Goal: Transaction & Acquisition: Purchase product/service

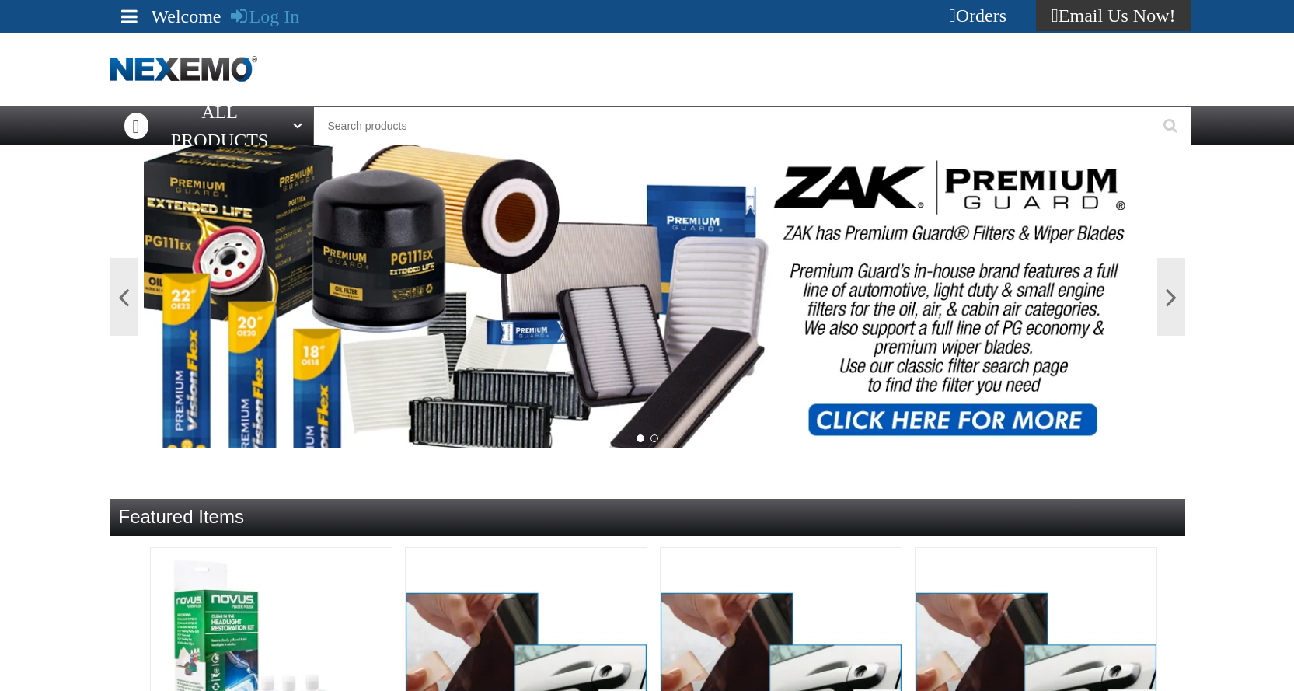
click at [267, 4] on div "Log In" at bounding box center [265, 16] width 69 height 33
click at [266, 10] on link "Log In" at bounding box center [265, 16] width 69 height 20
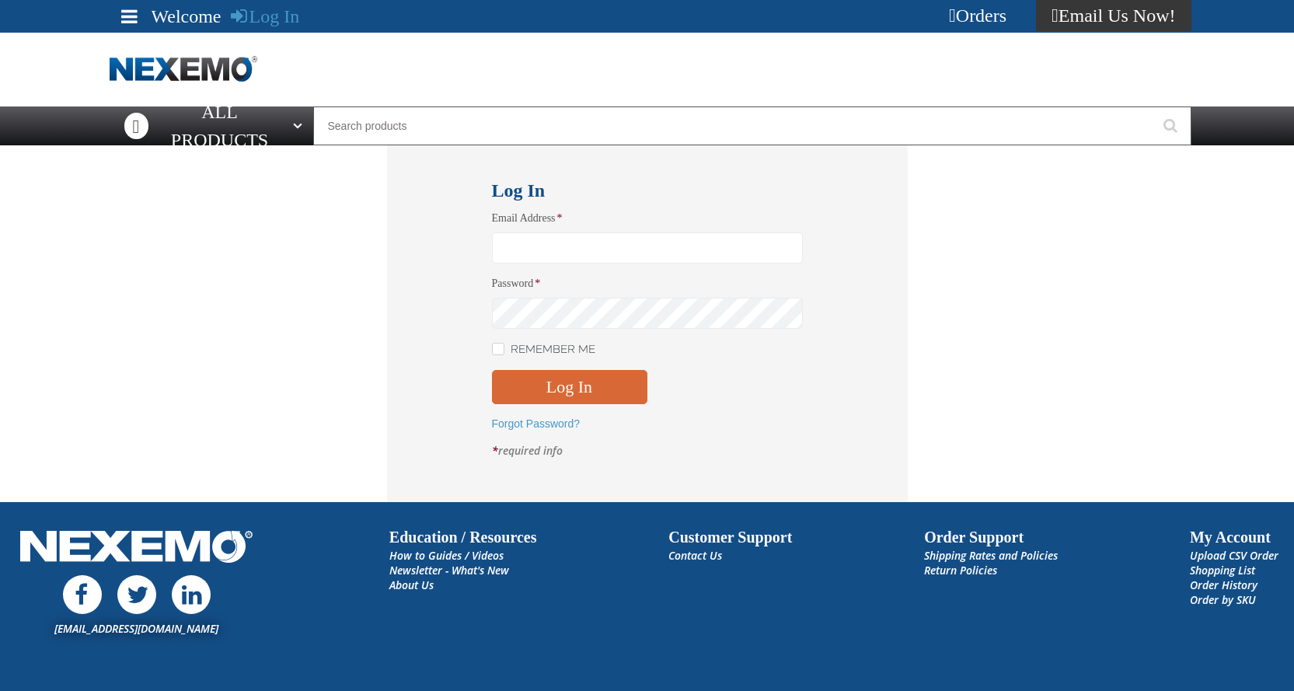
type input "rafa_quinones@vivaautogroup.com"
click at [556, 387] on button "Log In" at bounding box center [569, 387] width 155 height 34
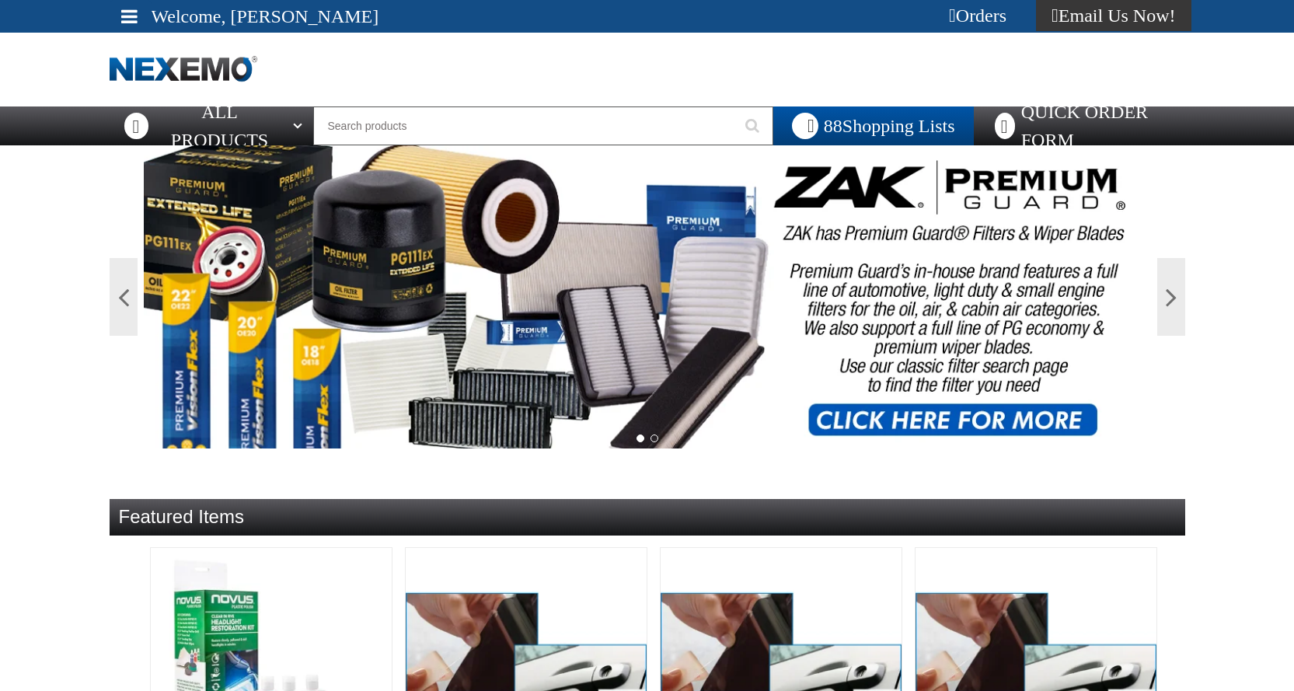
click at [133, 19] on span at bounding box center [129, 16] width 16 height 19
click at [177, 47] on link "My Account My Account" at bounding box center [151, 46] width 69 height 15
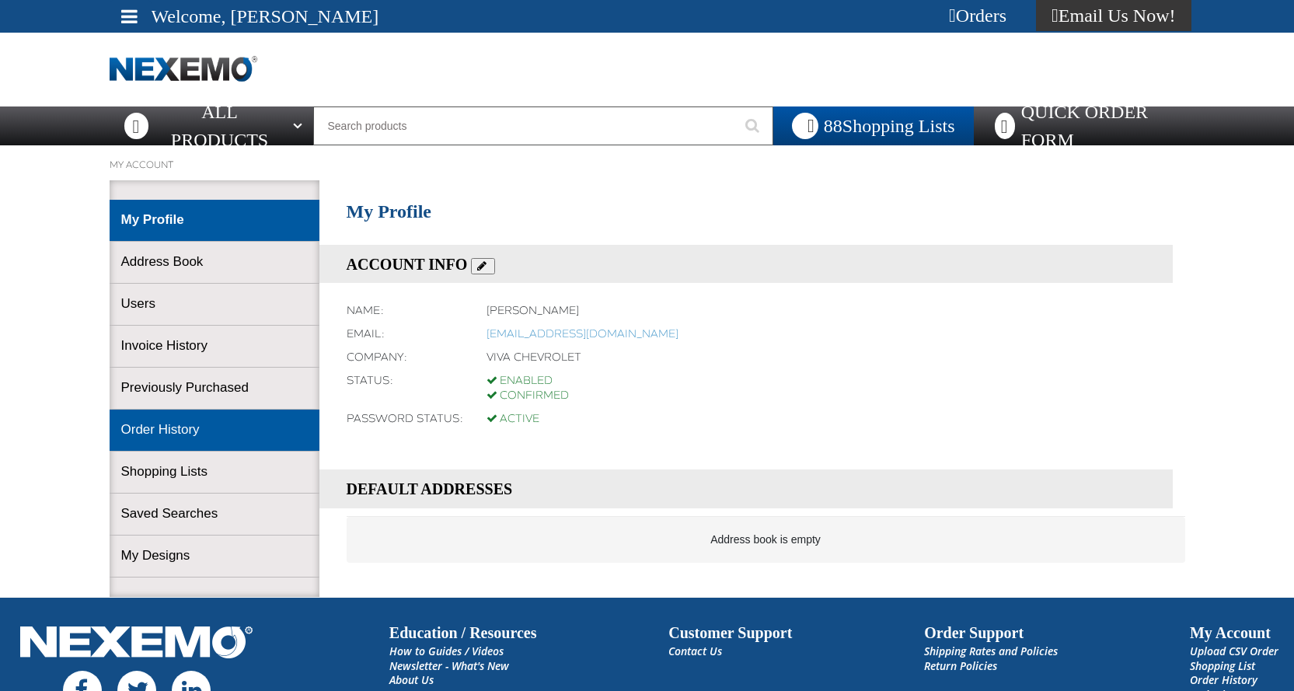
click at [137, 430] on link "Order History" at bounding box center [214, 430] width 186 height 18
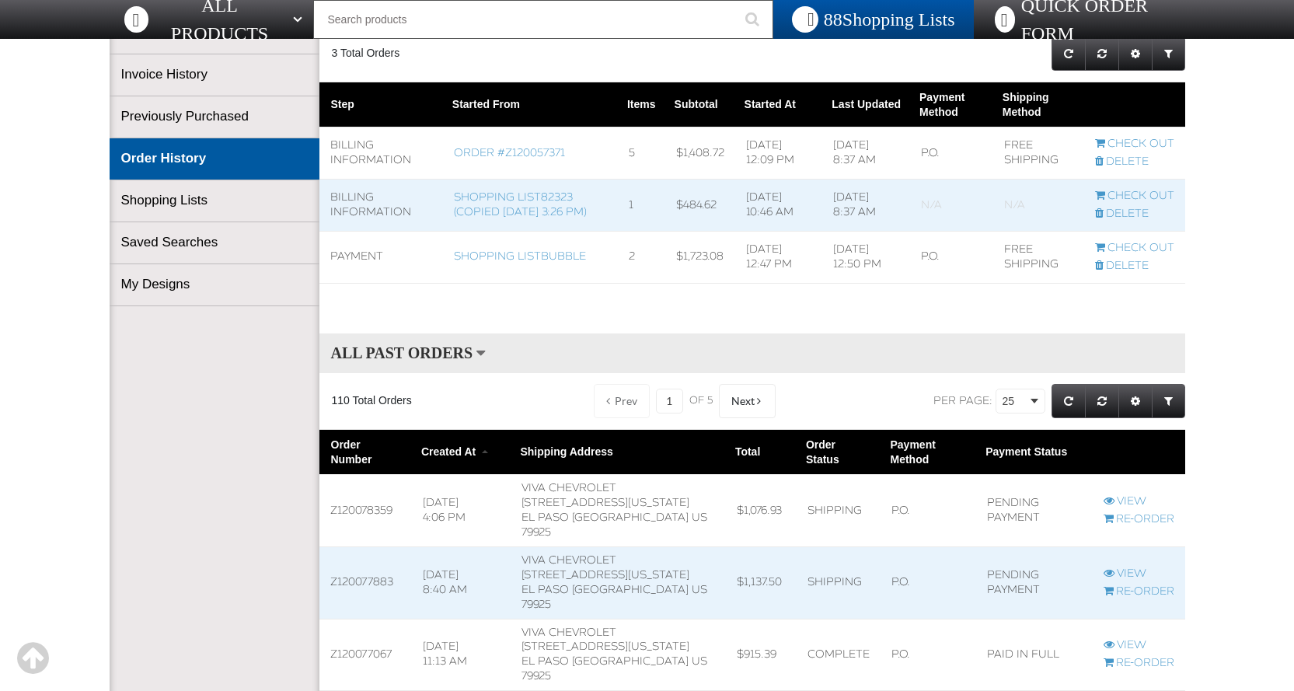
scroll to position [233, 0]
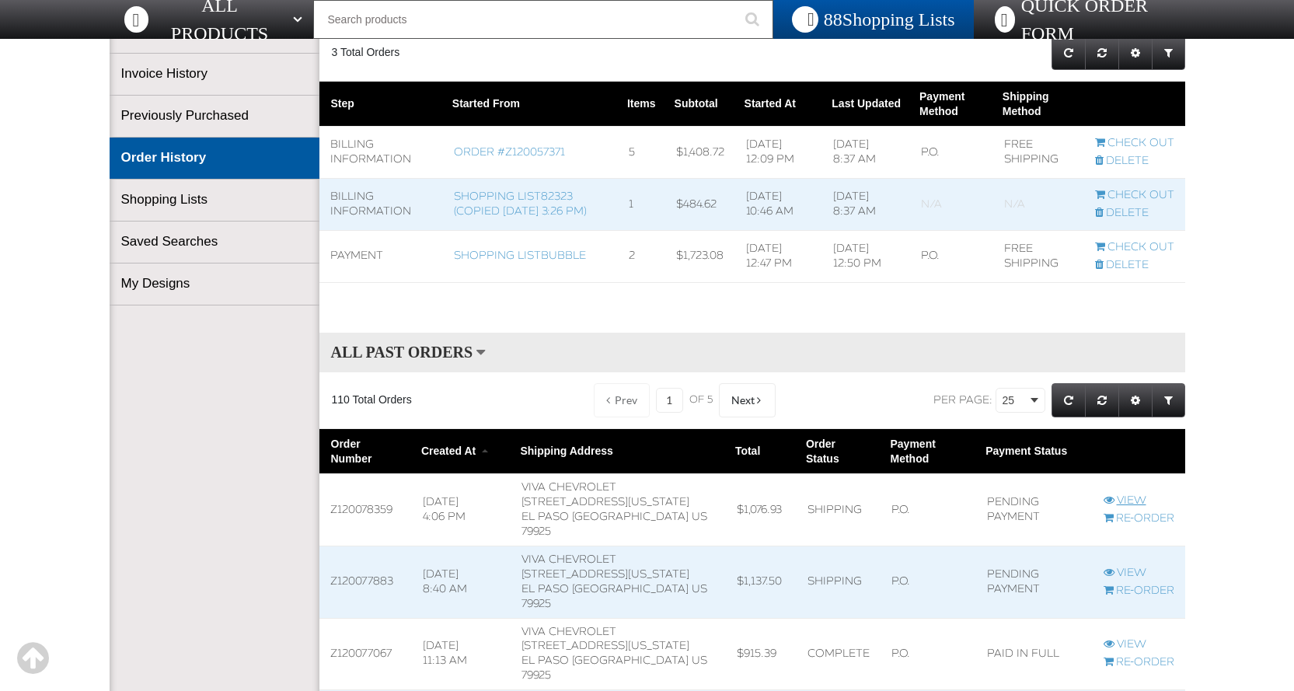
click at [1127, 493] on link "View" at bounding box center [1138, 500] width 71 height 15
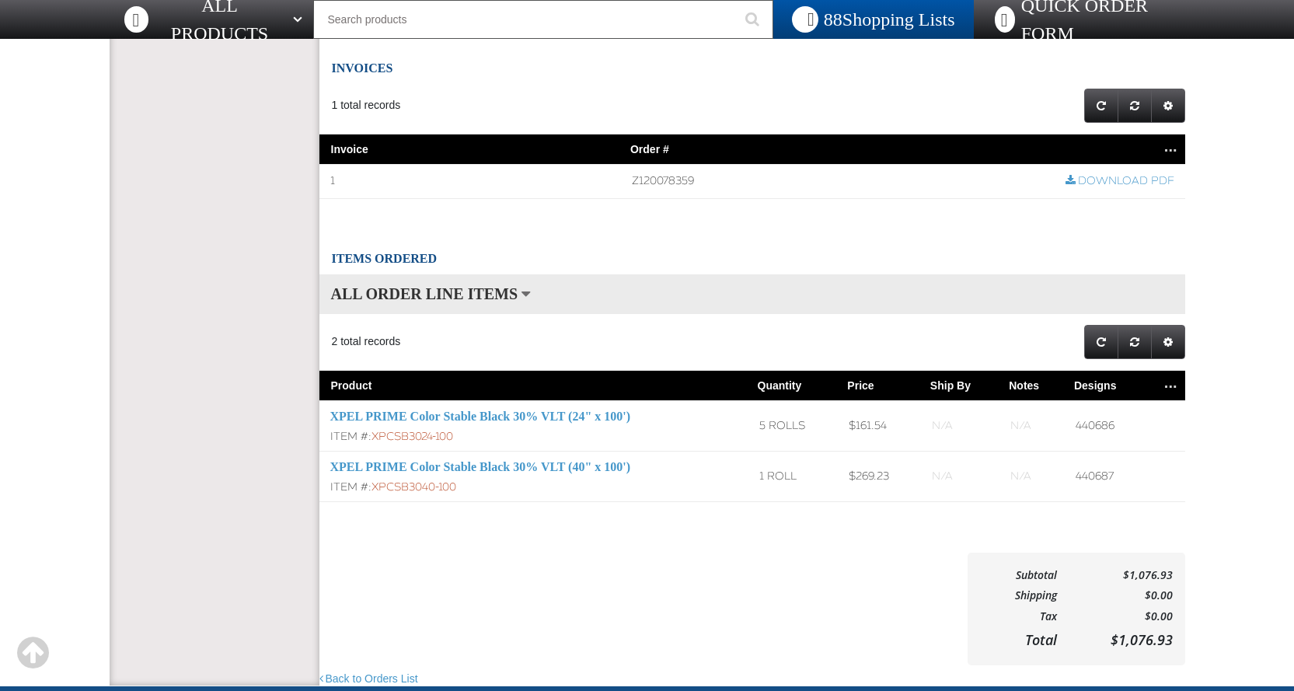
scroll to position [466, 0]
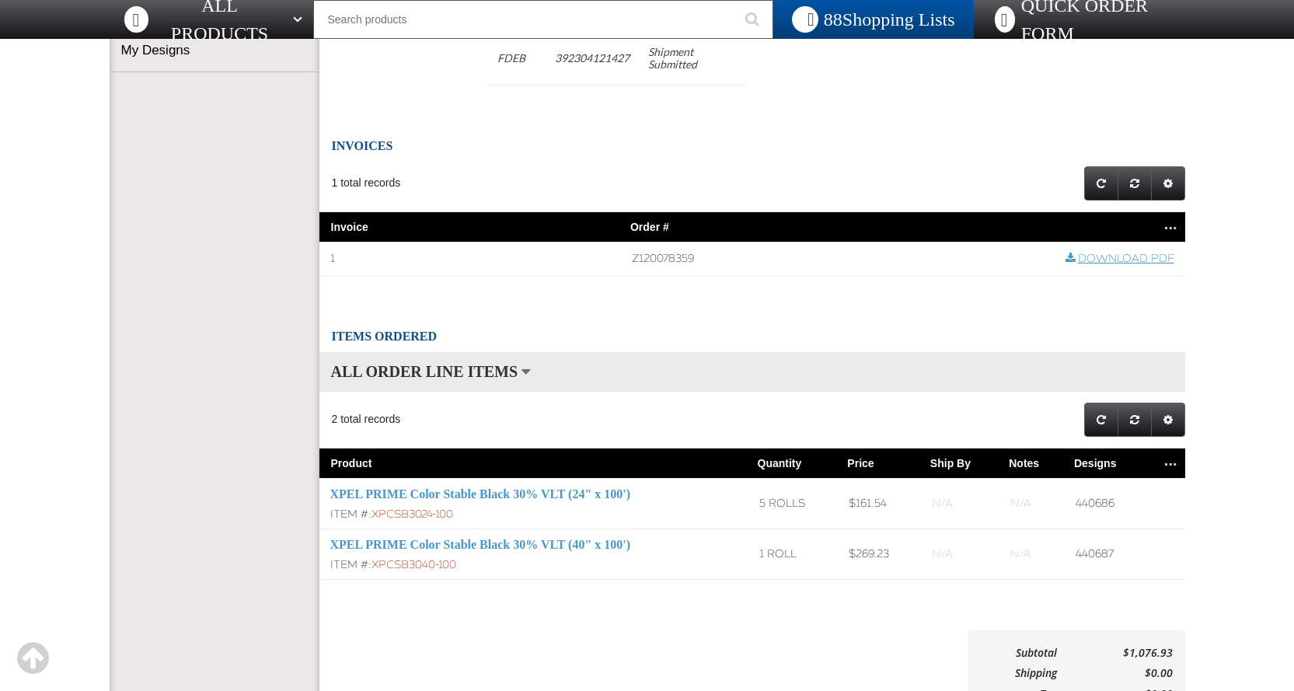
click at [1109, 252] on link "Download PDF" at bounding box center [1119, 259] width 109 height 15
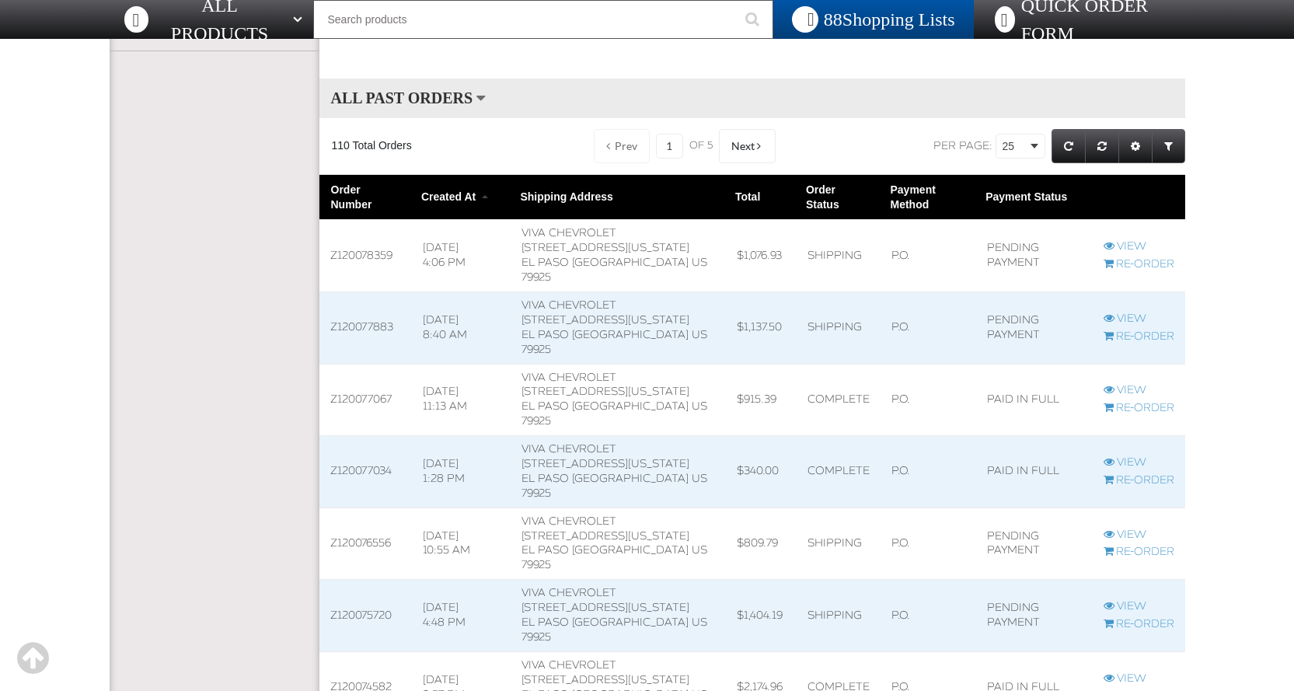
scroll to position [526, 0]
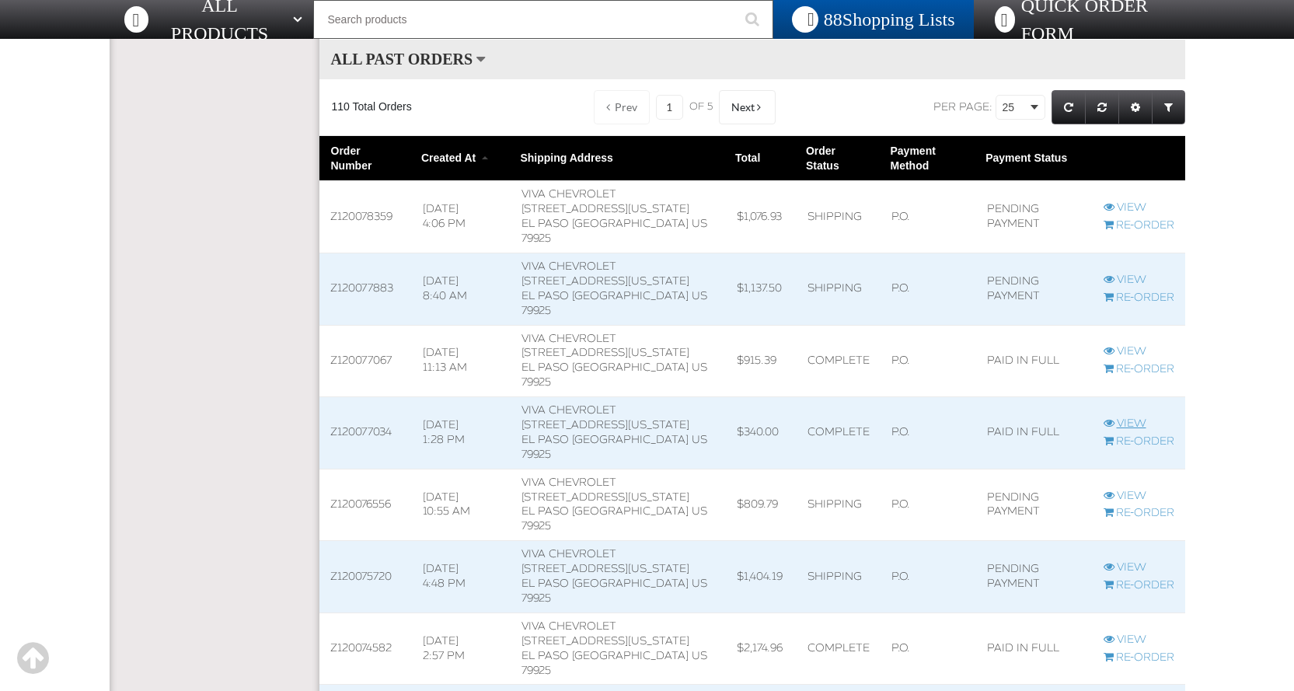
click at [1120, 416] on link "View" at bounding box center [1138, 423] width 71 height 15
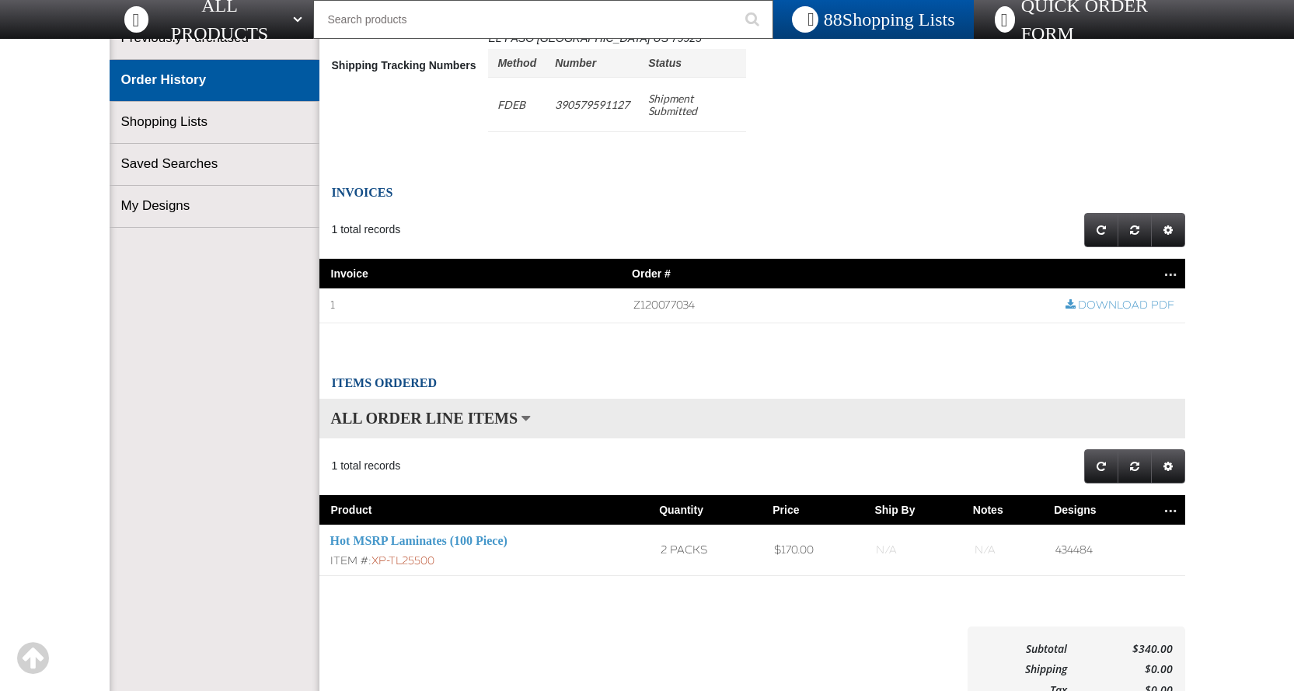
scroll to position [233, 0]
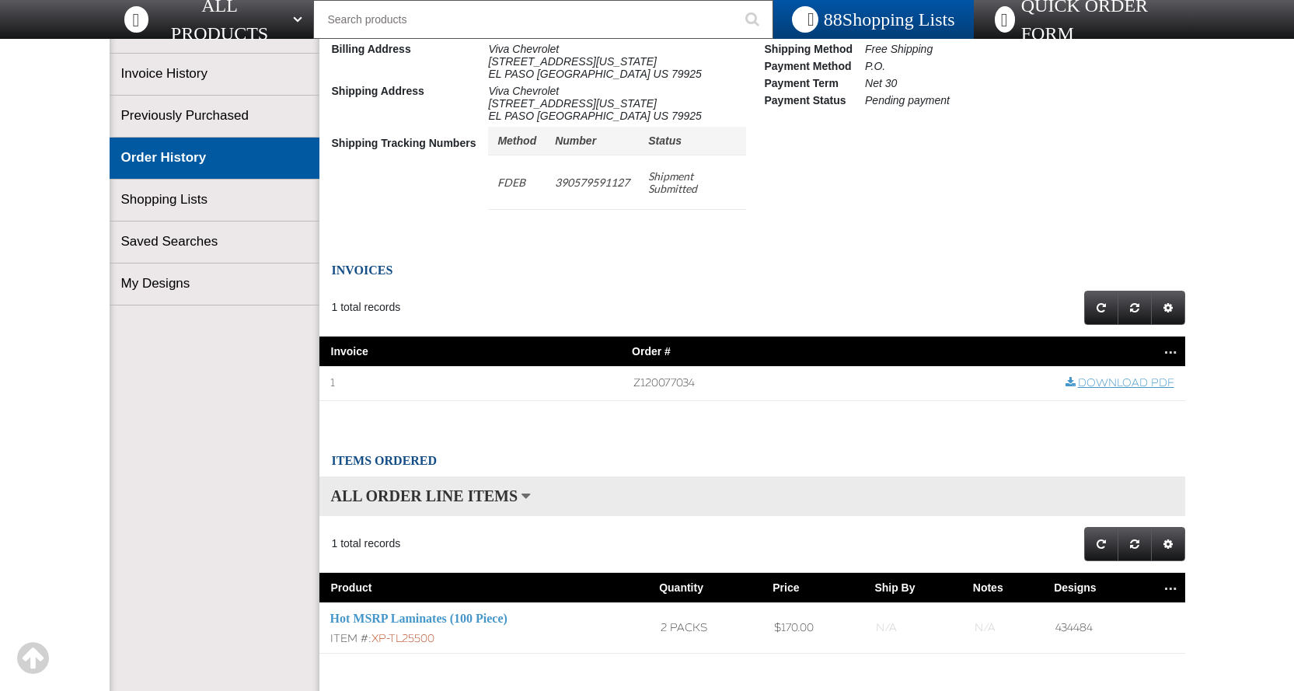
click at [1114, 377] on link "Download PDF" at bounding box center [1119, 383] width 109 height 15
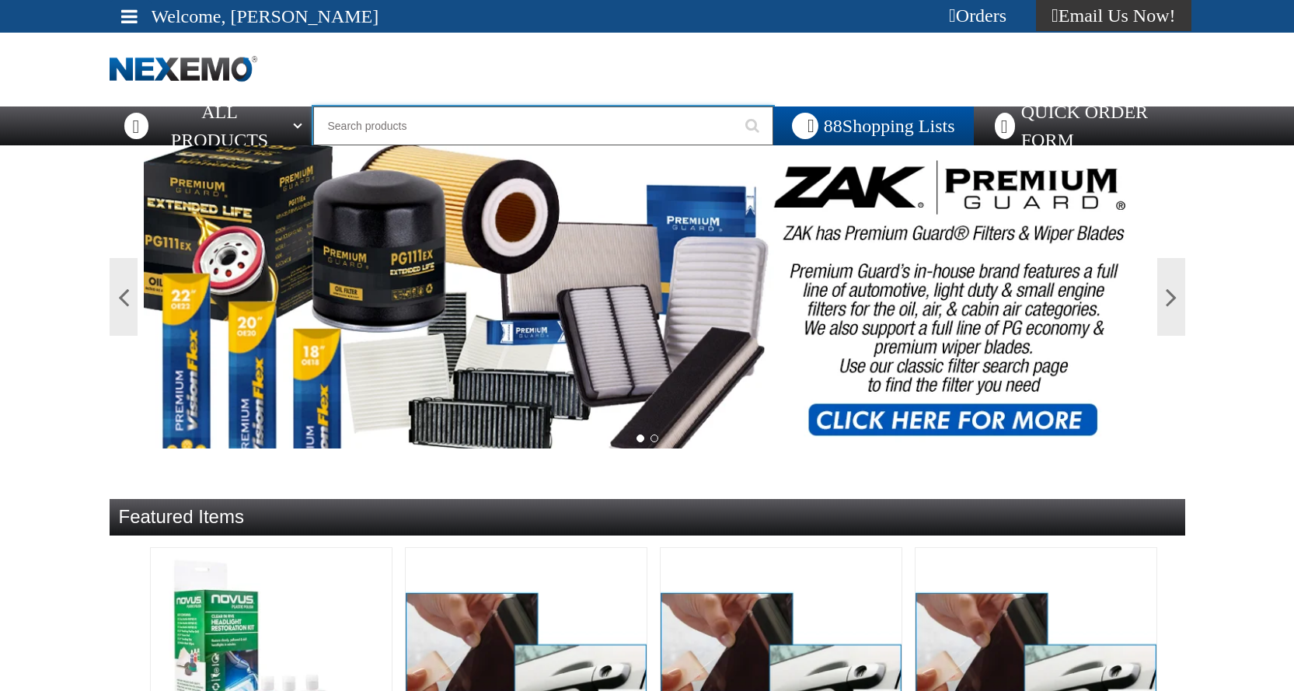
click at [423, 128] on input "Search" at bounding box center [543, 125] width 460 height 39
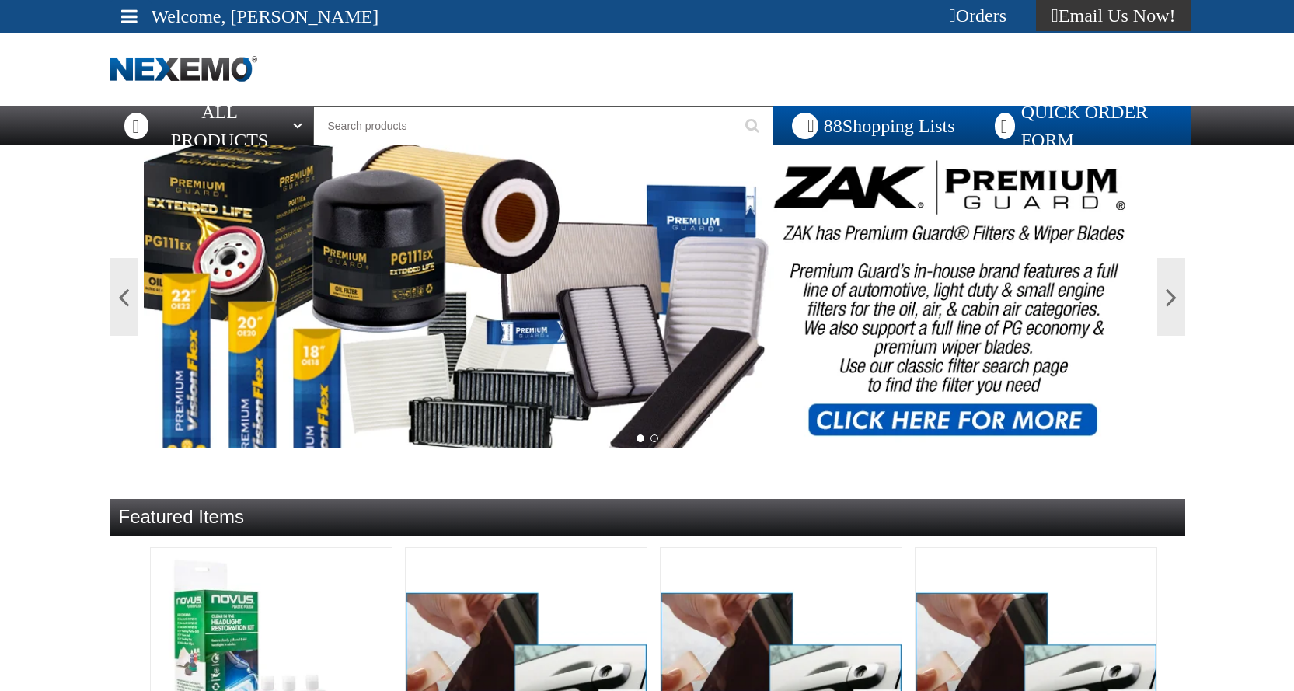
click at [1030, 124] on link "Quick Order Form" at bounding box center [1083, 125] width 218 height 39
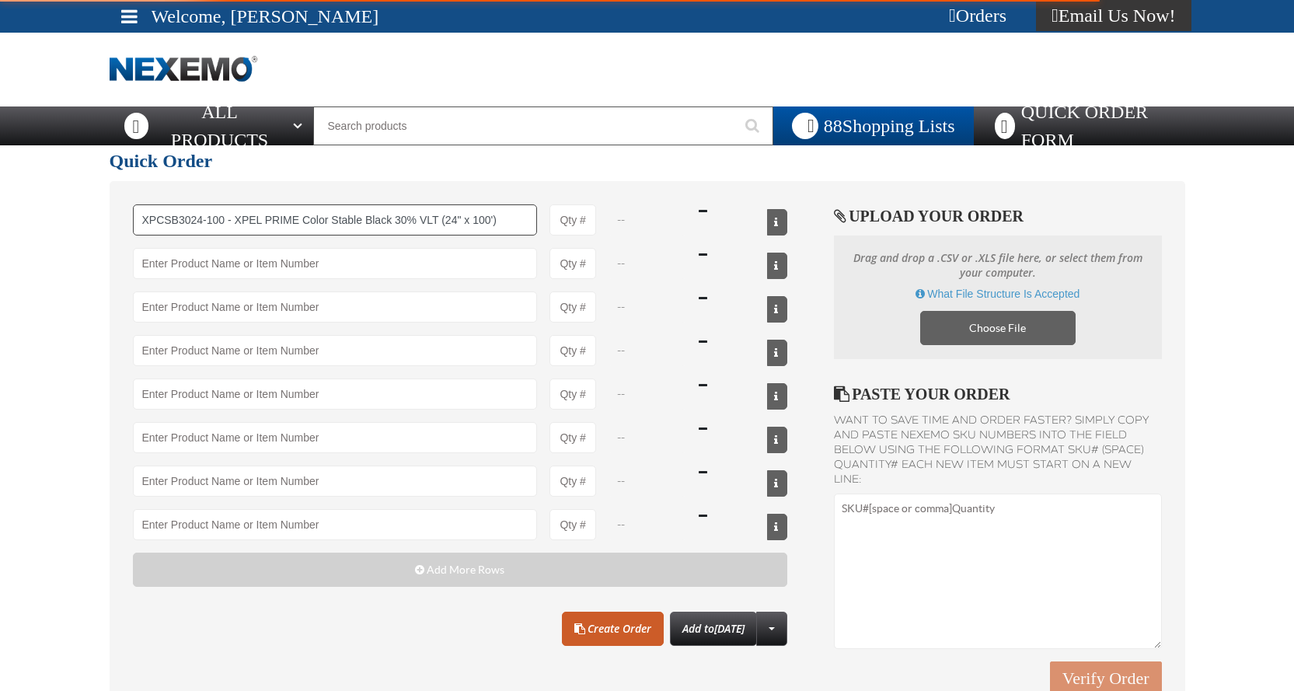
type input "XPCSB3024-100 - XPEL PRIME Color Stable Black 30% VLT (24&quot; x 100&#x27;)"
type input "1"
select select "roll"
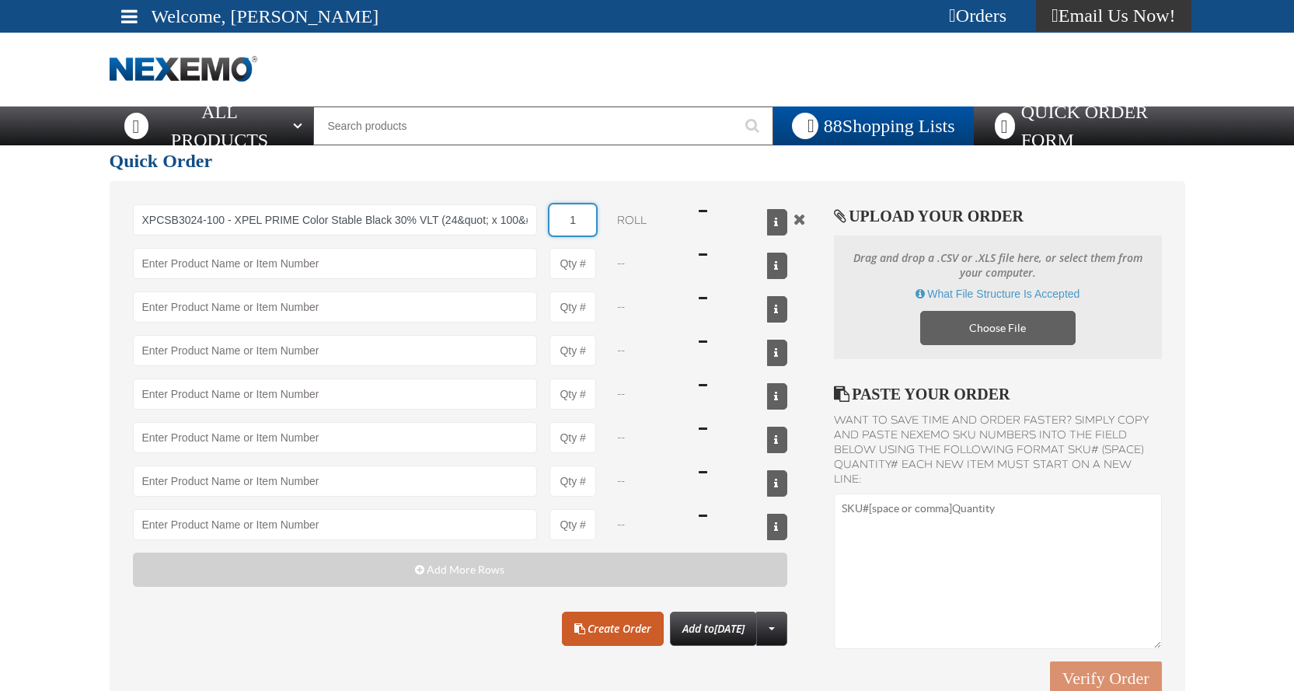
click at [570, 220] on input "1" at bounding box center [572, 219] width 47 height 31
type input "XPCSB3024-100 - XPEL PRIME Color Stable Black 30% VLT (24&quot; x 100&#x27;)"
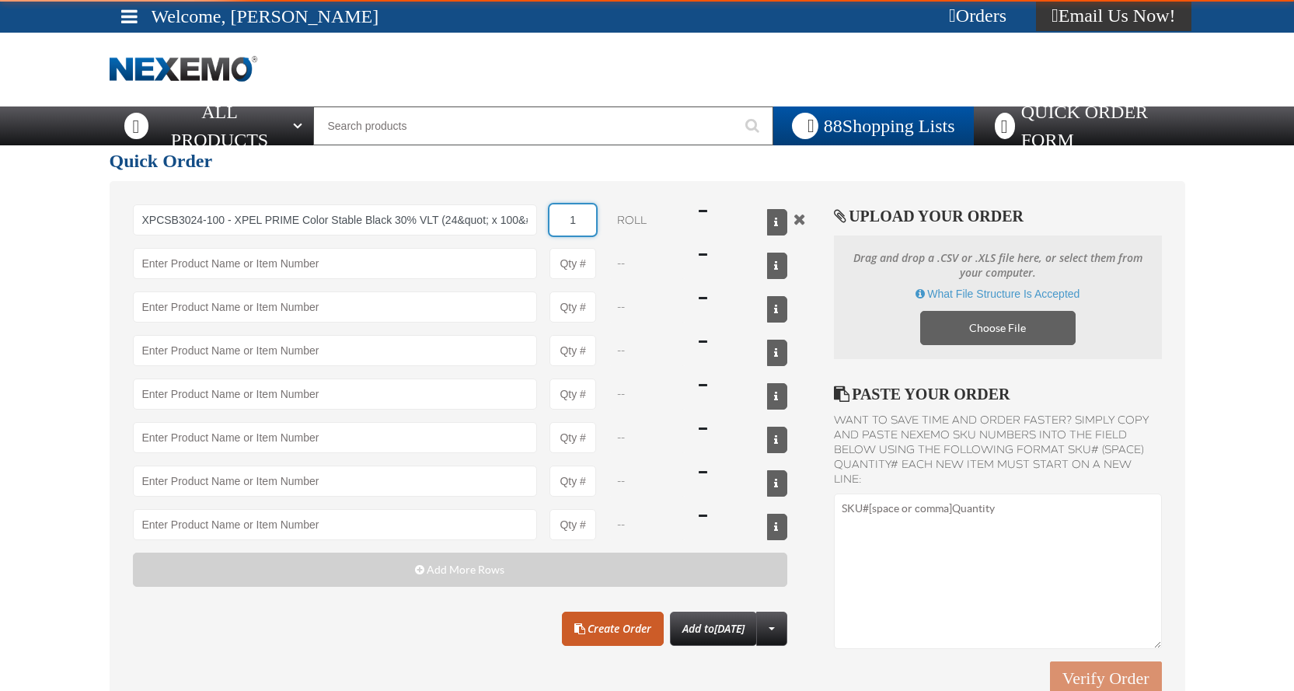
click at [570, 220] on input "1" at bounding box center [572, 219] width 47 height 31
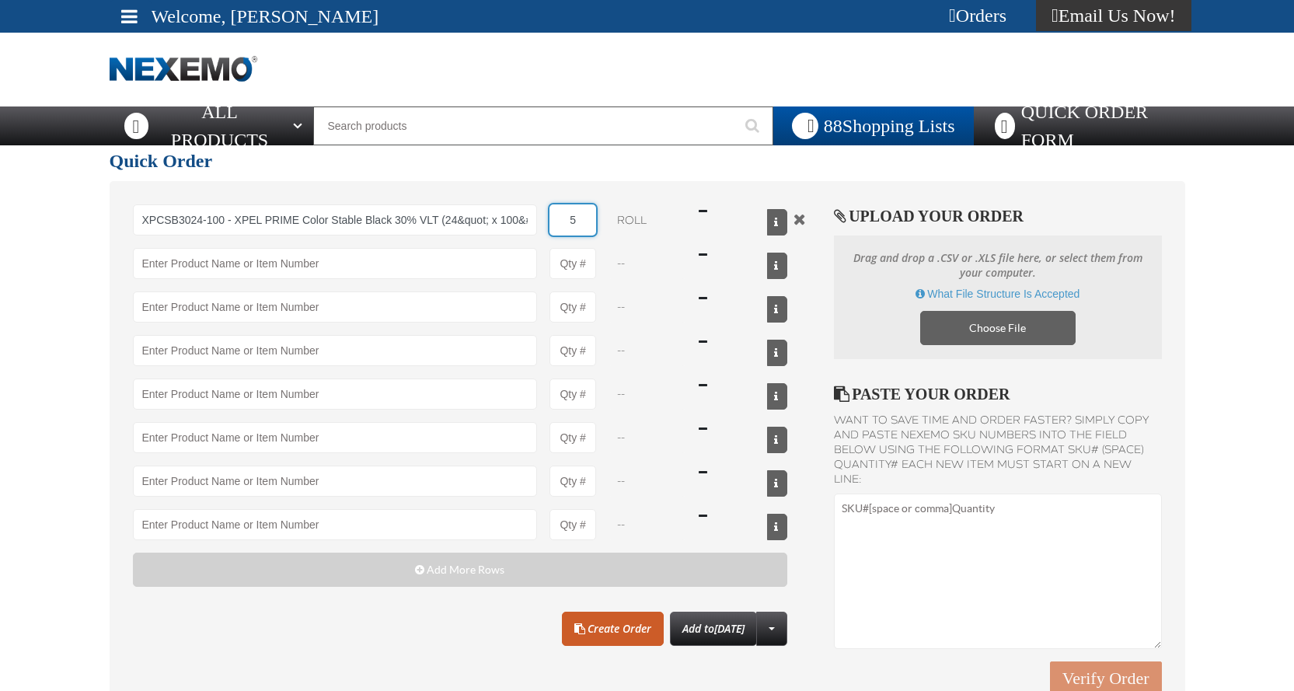
type input "5"
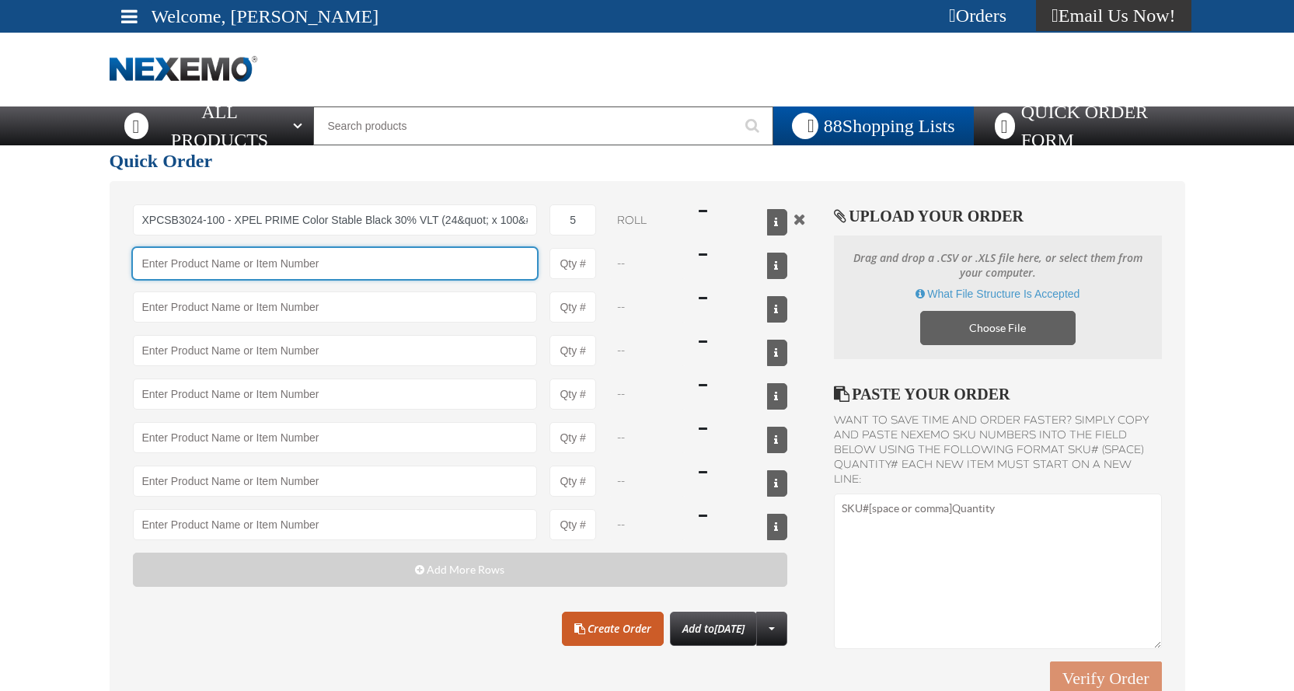
click at [193, 264] on input "Product" at bounding box center [335, 263] width 405 height 31
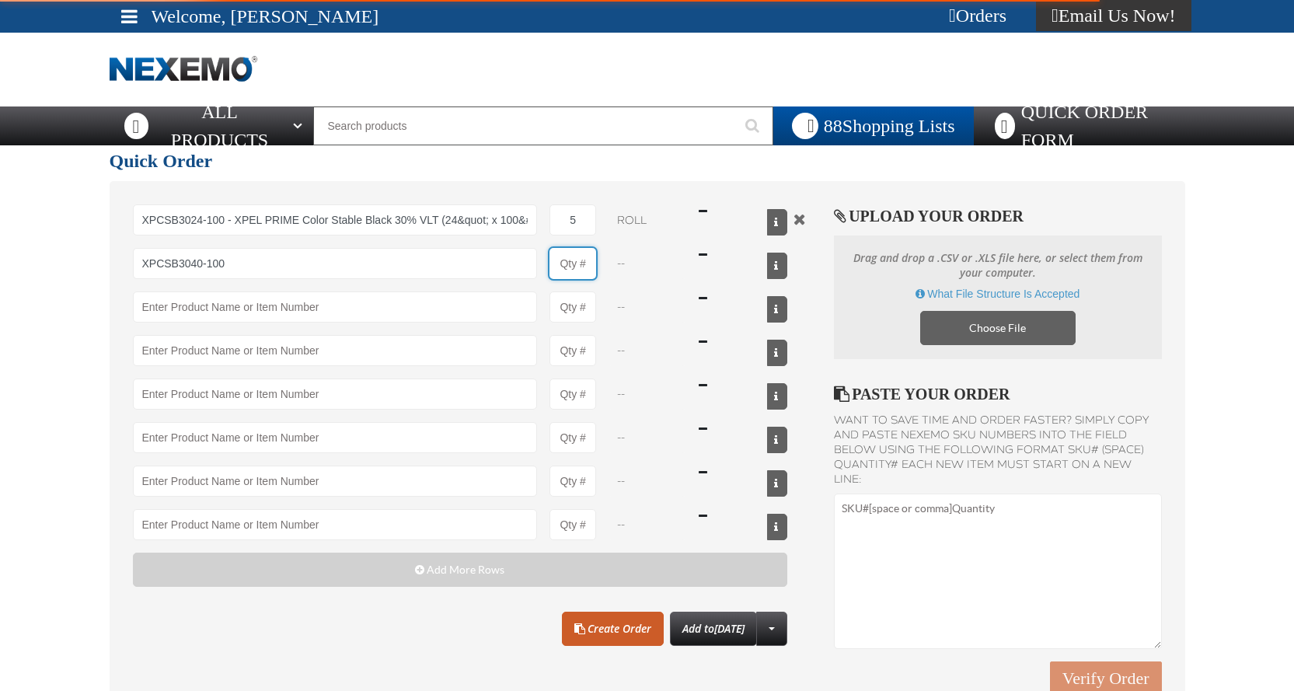
type input "XPCSB3040-100 - XPEL PRIME Color Stable Black 30% VLT (40&quot; x 100&#x27;)"
type input "1"
select select "roll"
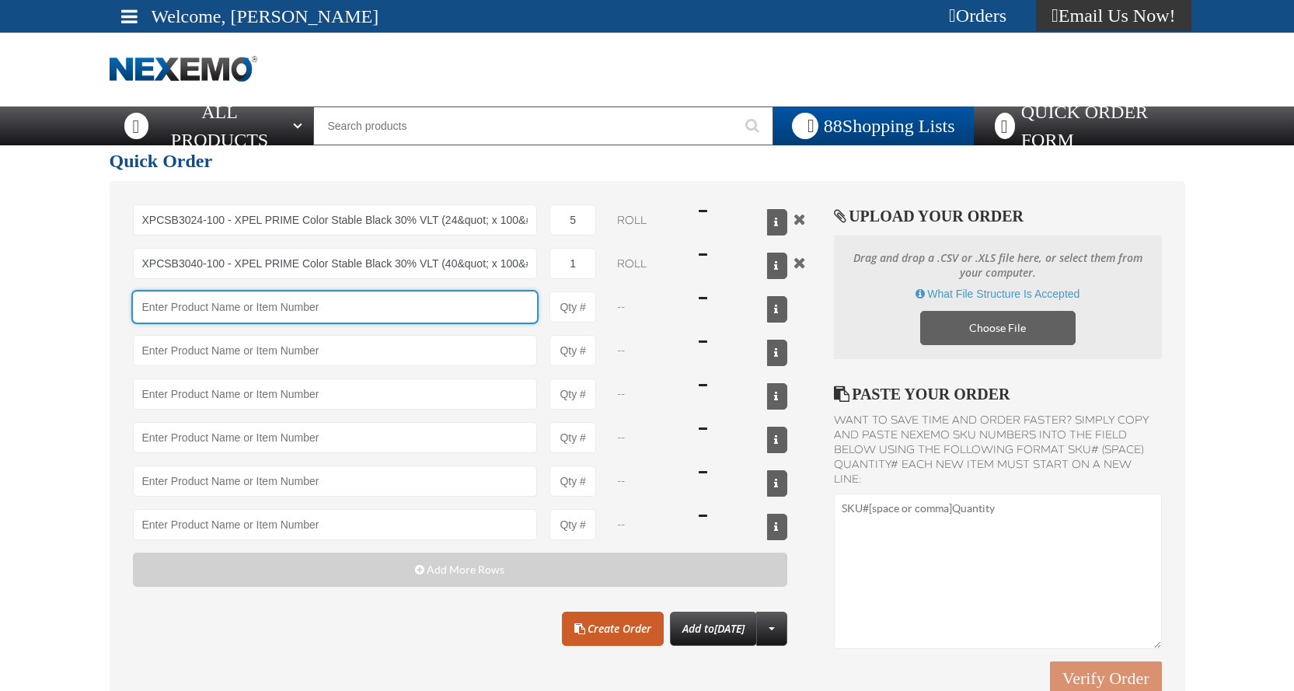
click at [183, 315] on input "Product" at bounding box center [335, 306] width 405 height 31
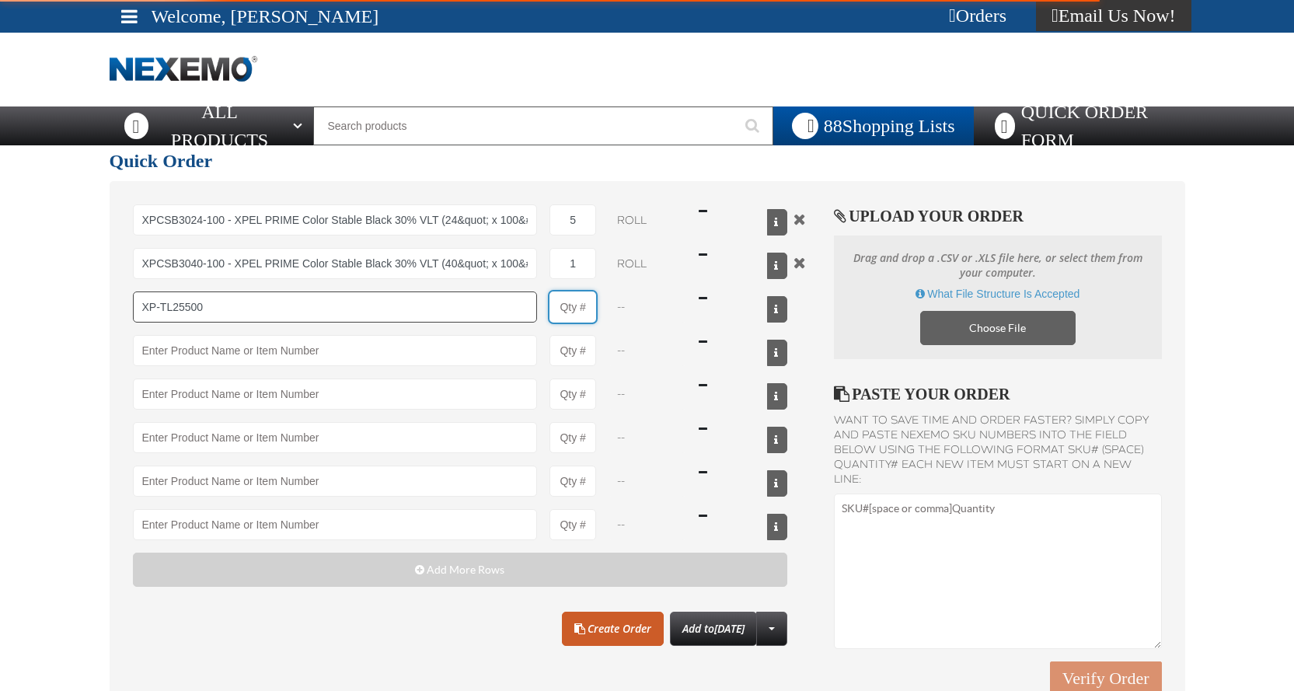
type input "XP-TL25500 - Hot MSRP Laminates (100 Piece)"
type input "1"
select select "pack"
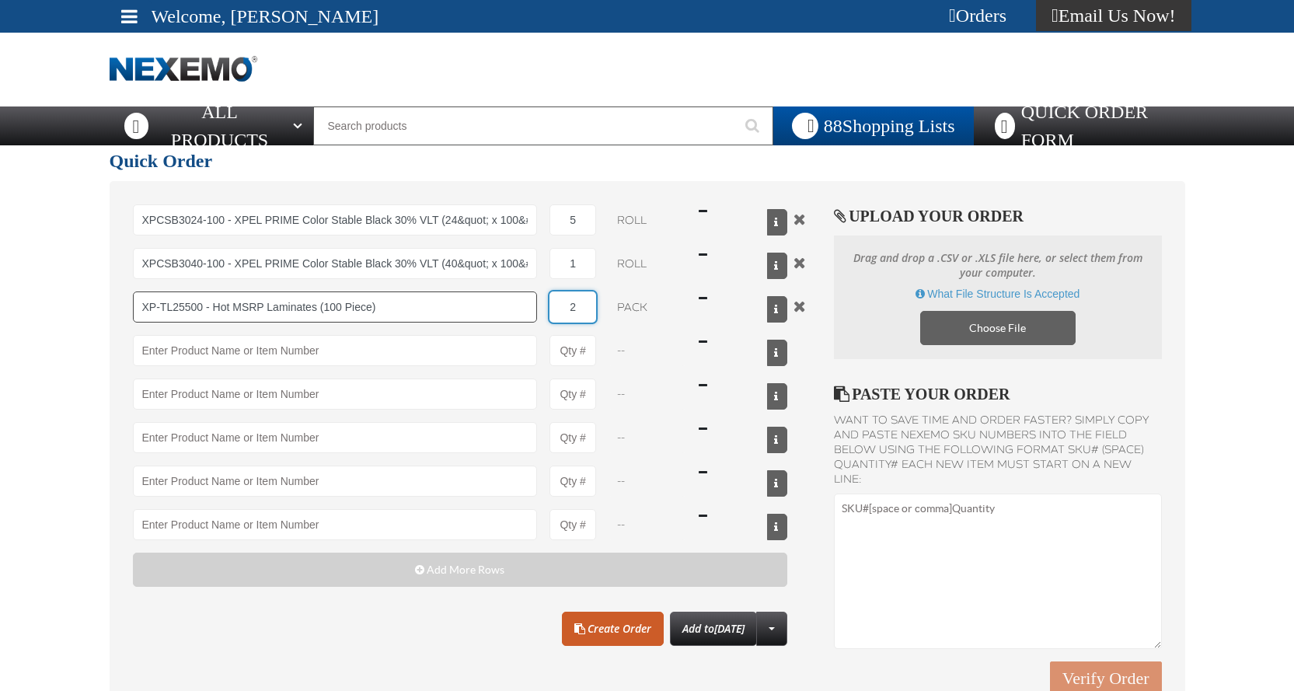
type input "2"
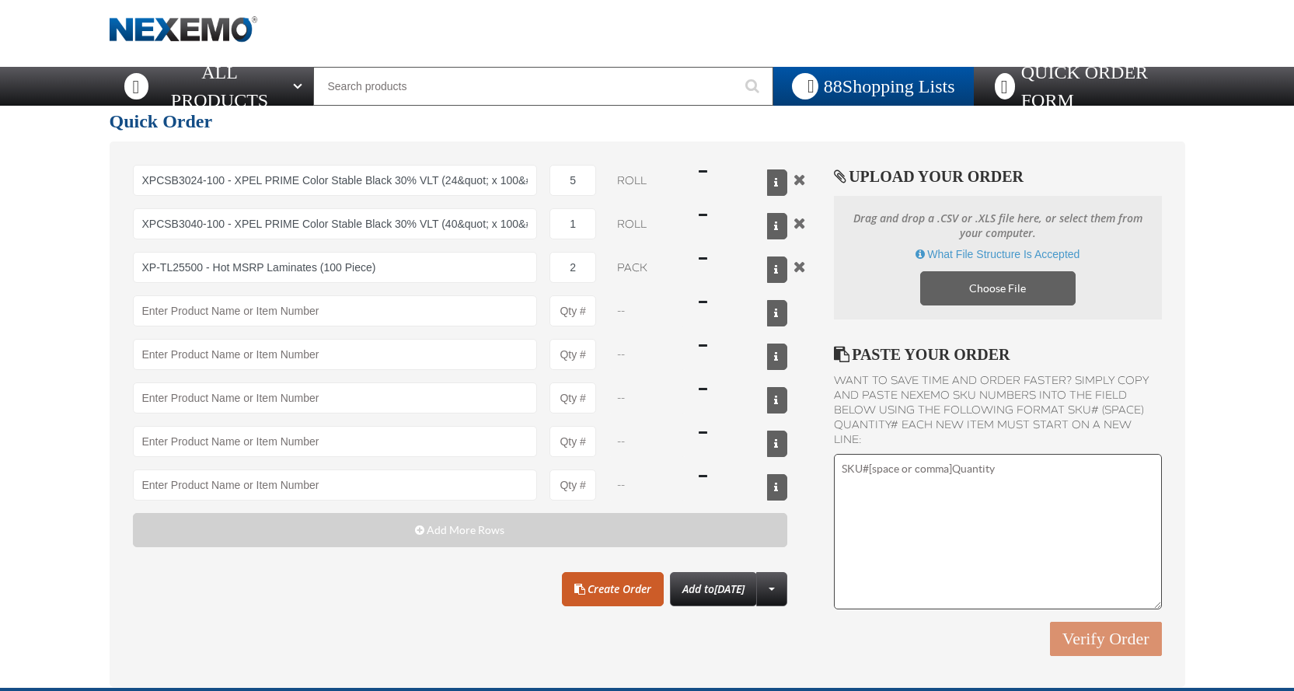
scroll to position [78, 0]
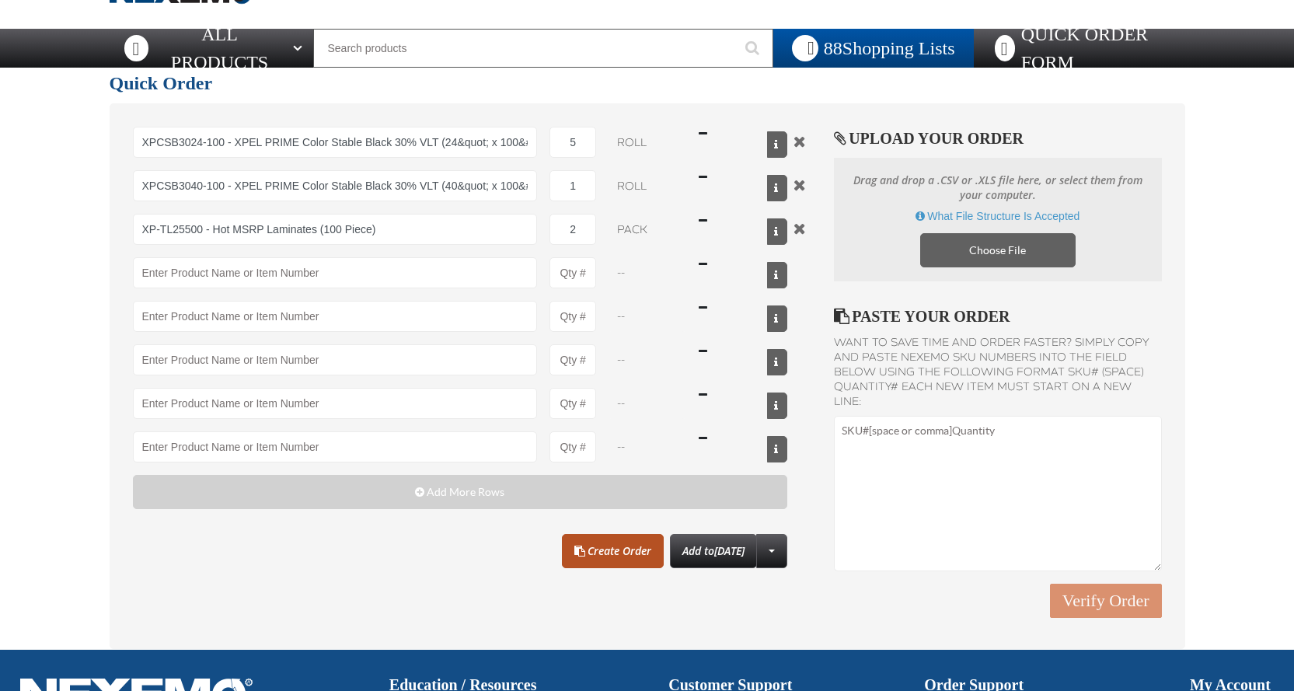
click at [604, 559] on link "Create Order" at bounding box center [613, 551] width 102 height 34
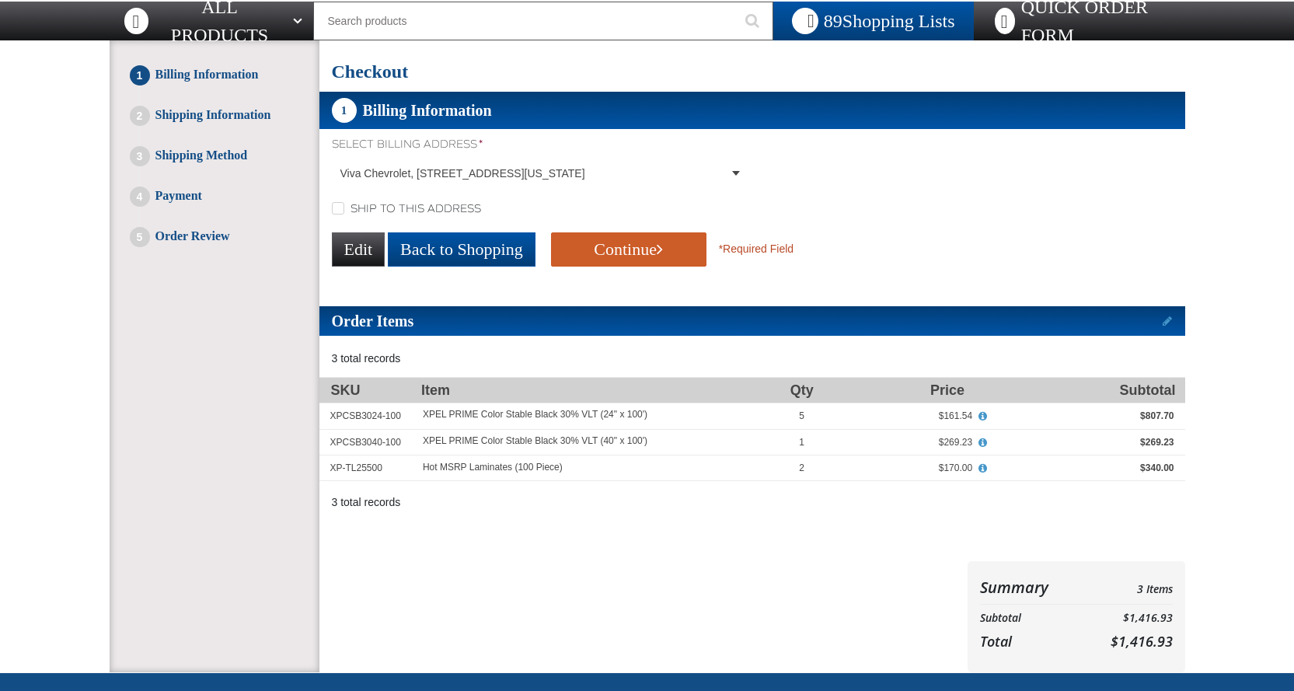
scroll to position [78, 0]
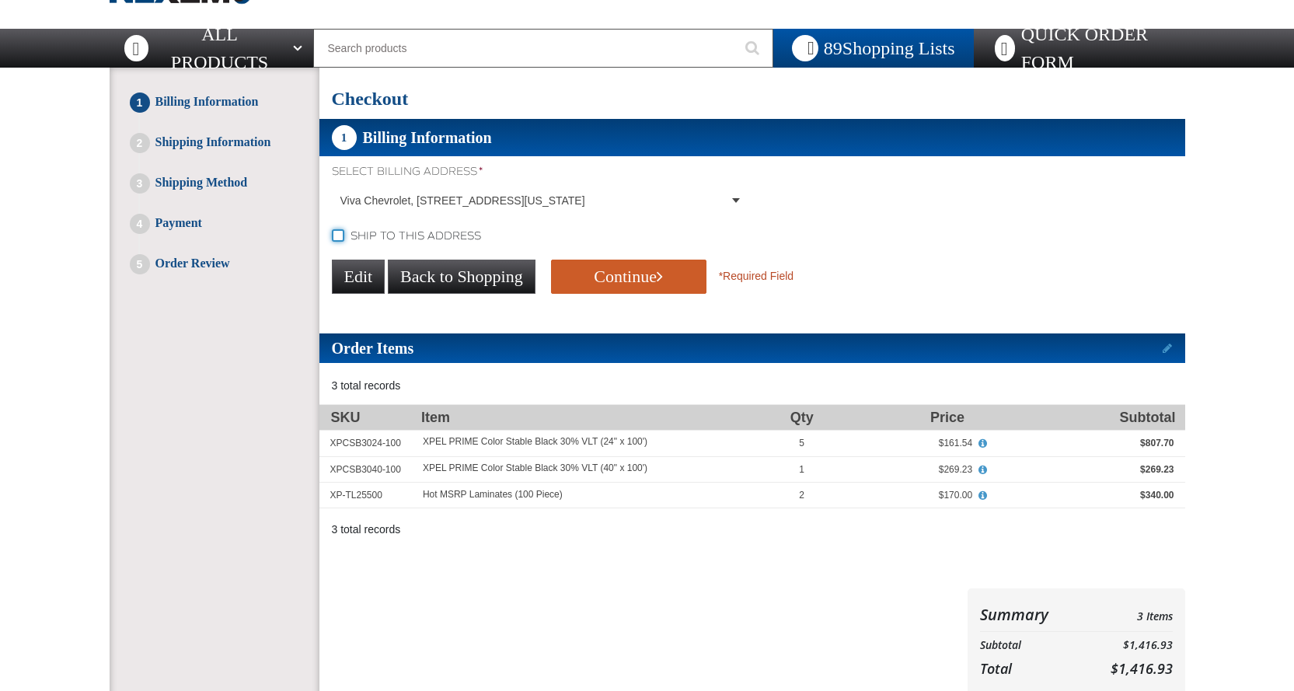
click at [337, 239] on input "Ship to this address" at bounding box center [338, 235] width 12 height 12
checkbox input "true"
click at [620, 280] on button "Continue" at bounding box center [628, 277] width 155 height 34
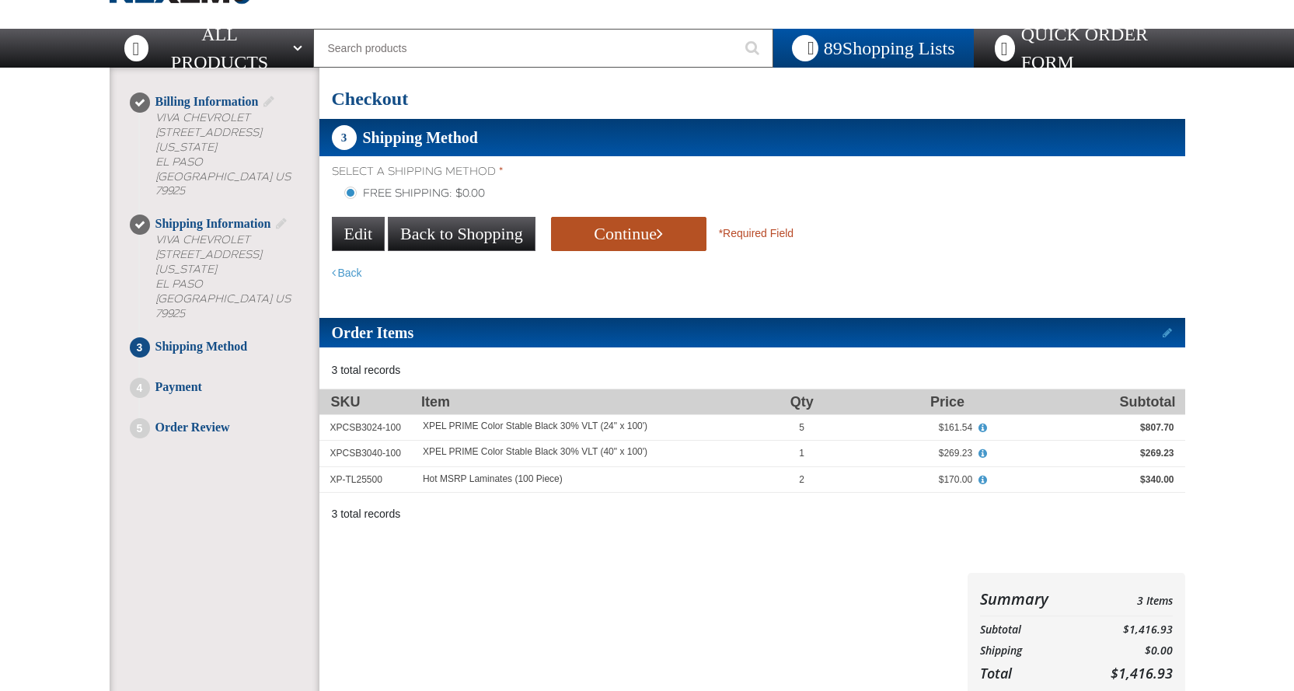
click at [657, 238] on span "submit" at bounding box center [660, 233] width 6 height 17
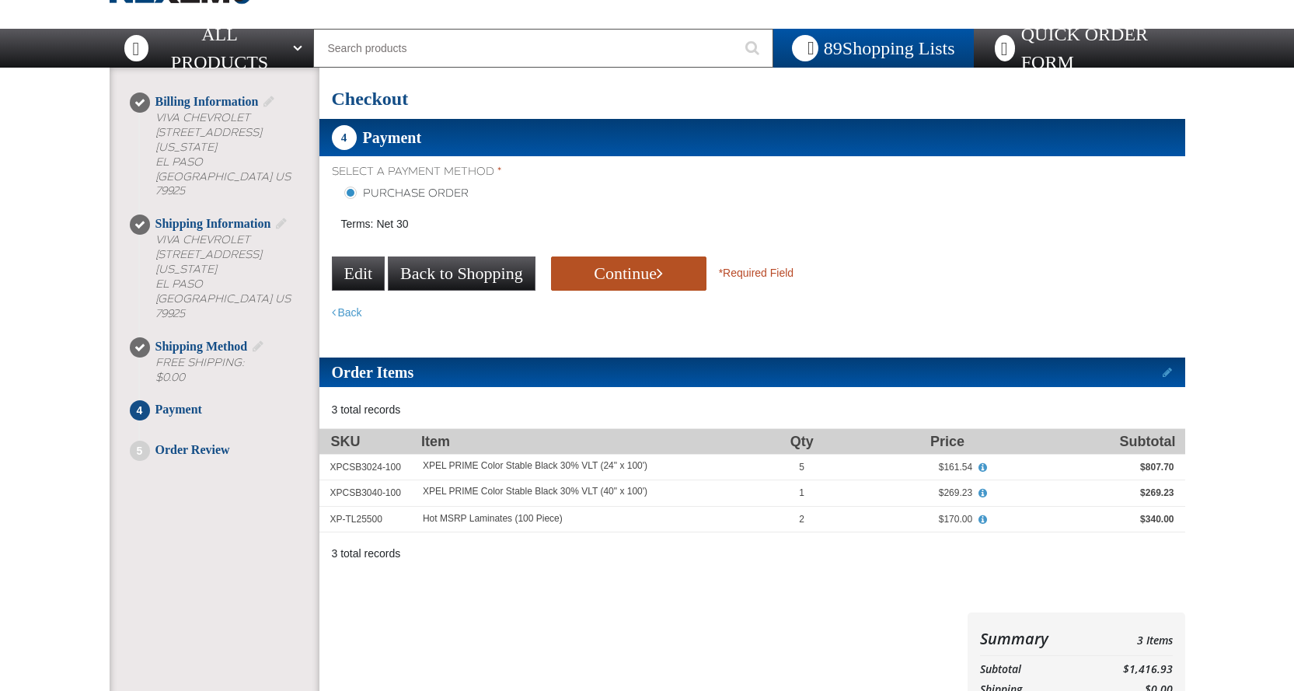
click at [618, 278] on button "Continue" at bounding box center [628, 273] width 155 height 34
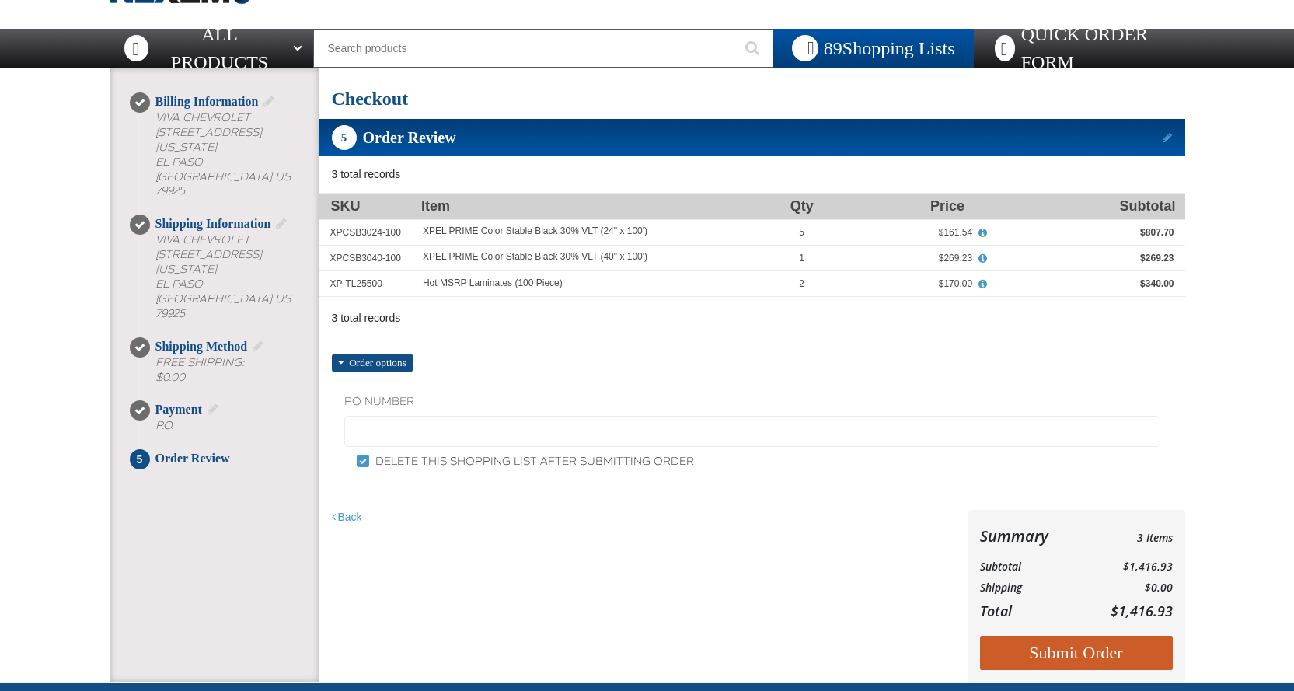
click at [389, 402] on label "PO Number" at bounding box center [752, 402] width 816 height 15
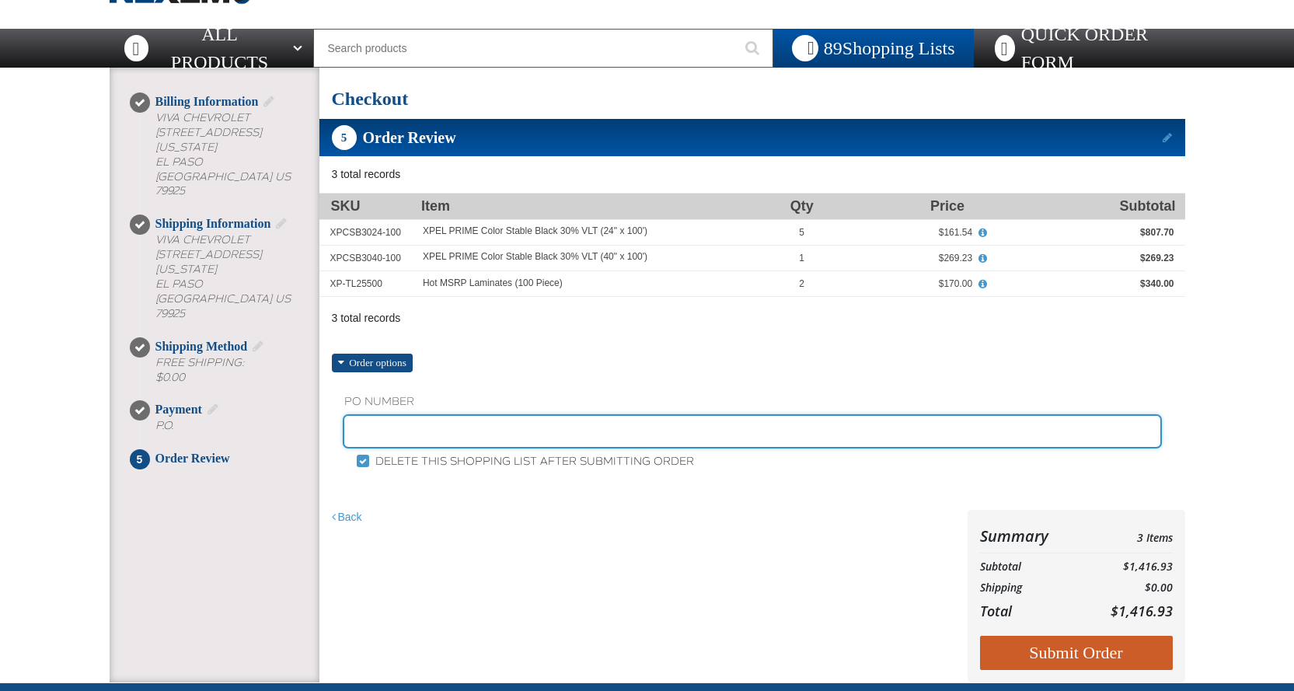
click at [385, 427] on input "text" at bounding box center [752, 431] width 816 height 31
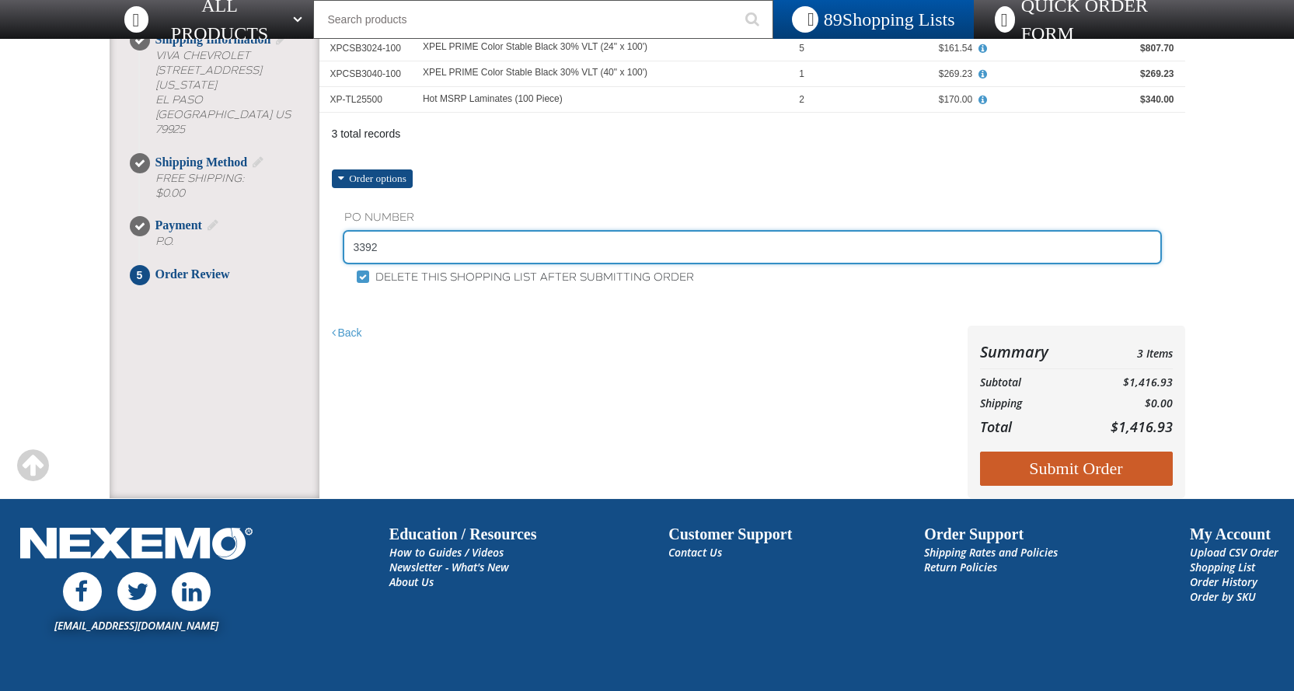
scroll to position [233, 0]
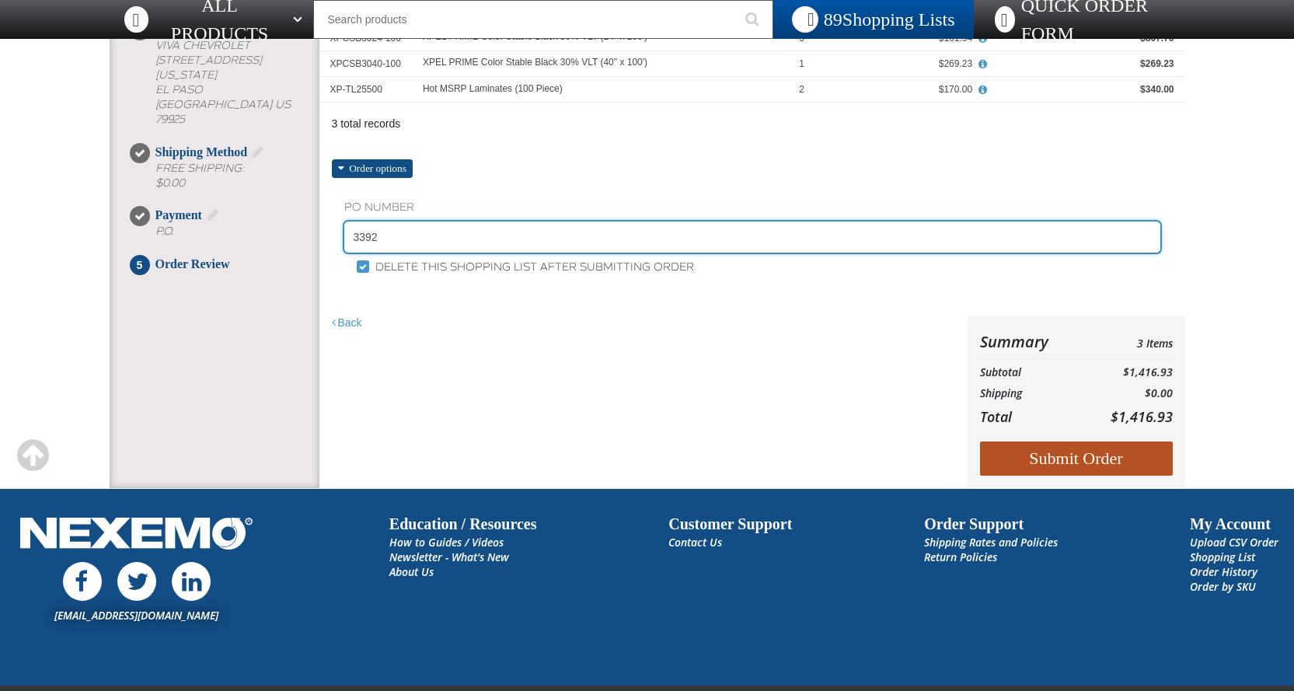
type input "3392"
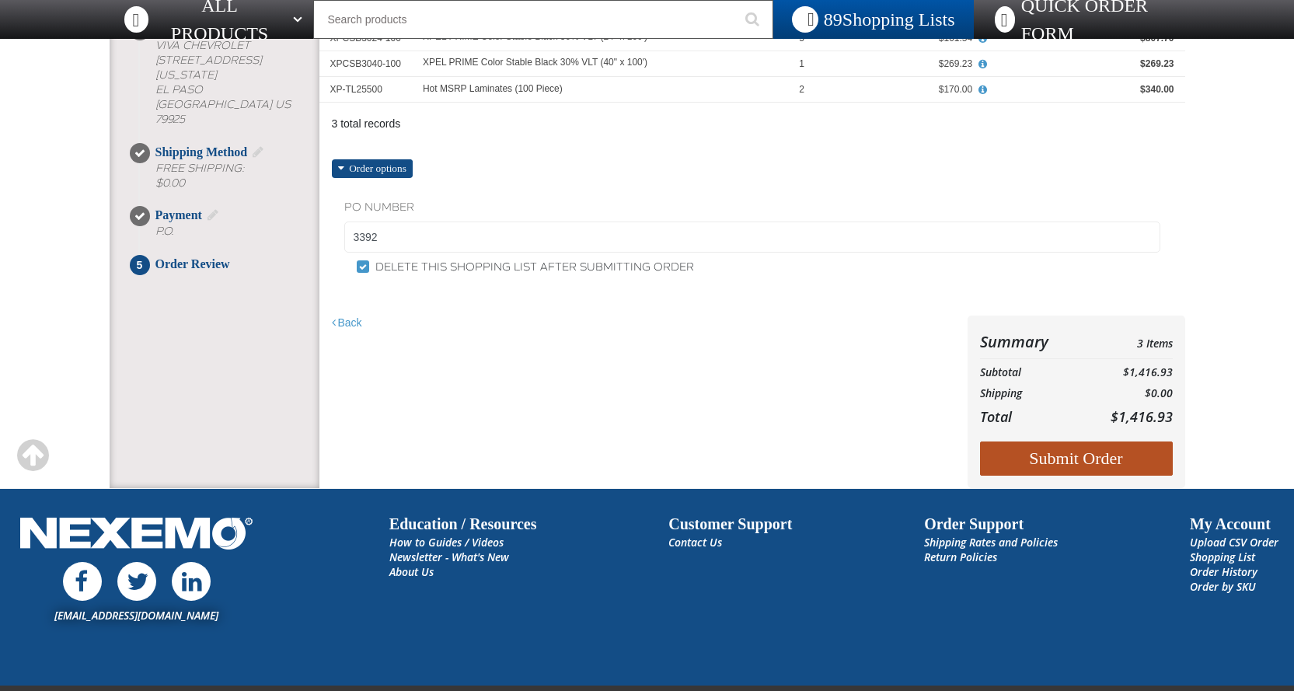
click at [1090, 453] on button "Submit Order" at bounding box center [1076, 458] width 193 height 34
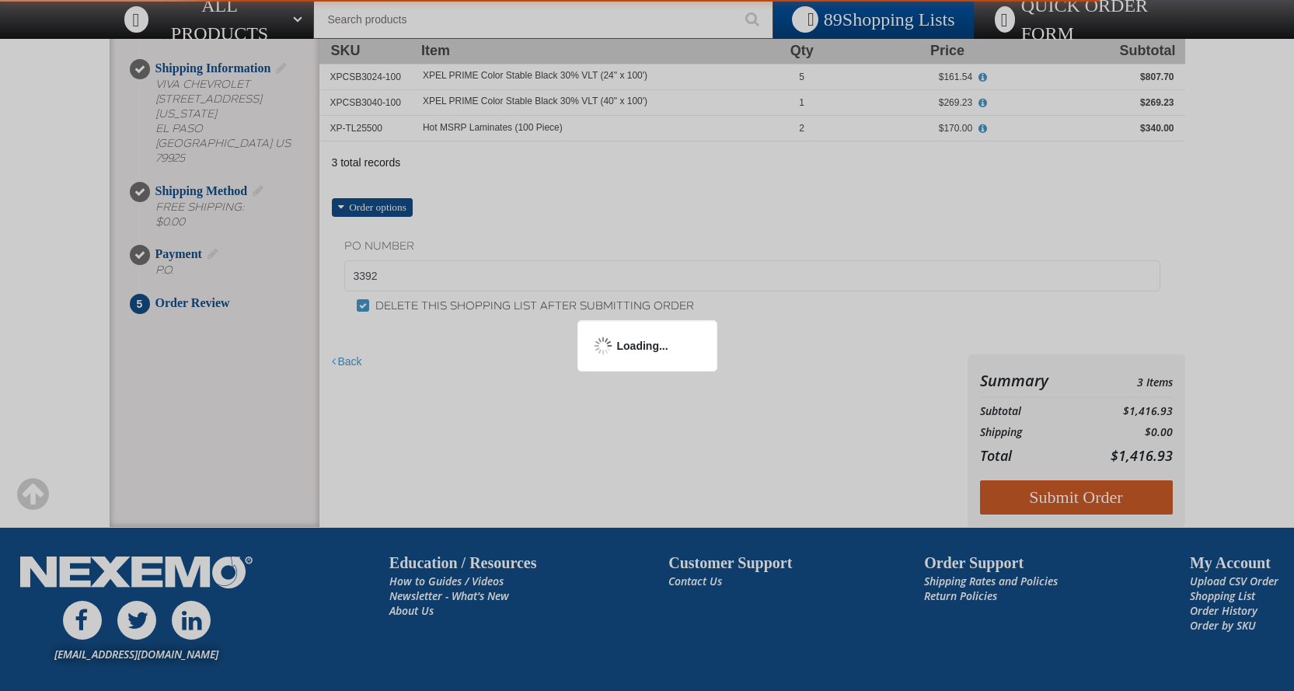
scroll to position [155, 0]
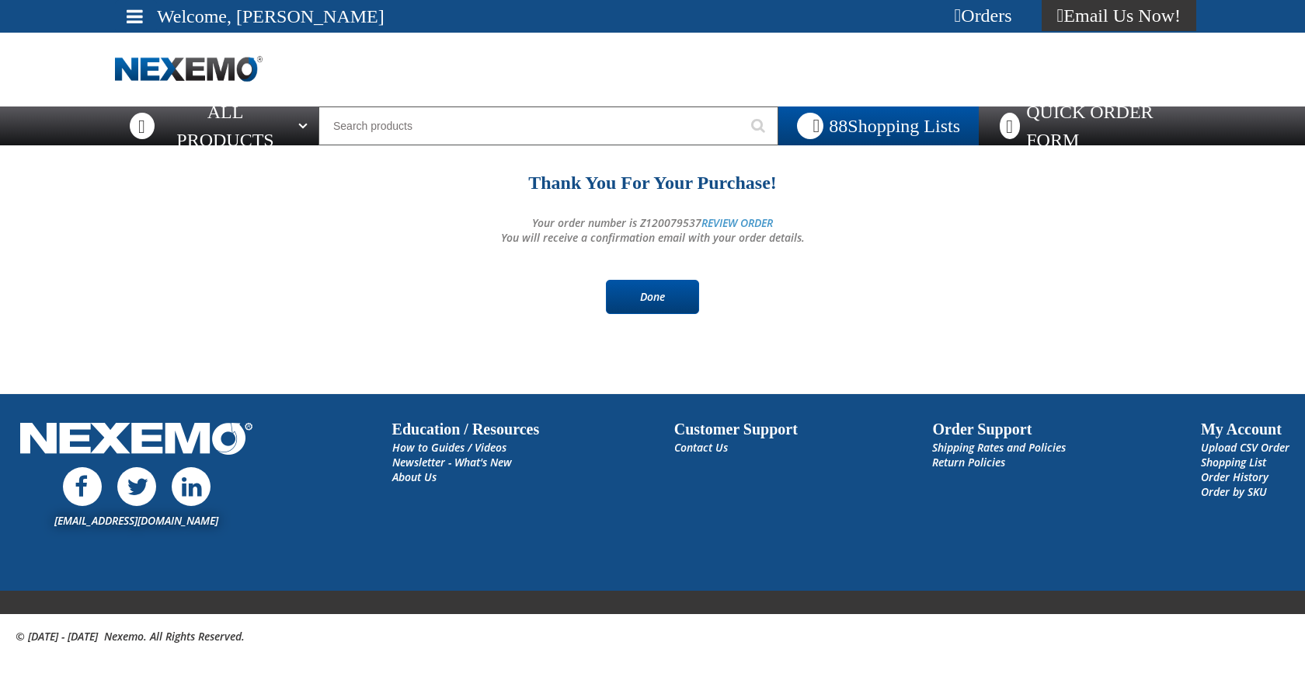
click at [664, 287] on link "Done" at bounding box center [652, 297] width 93 height 34
